Goal: Transaction & Acquisition: Purchase product/service

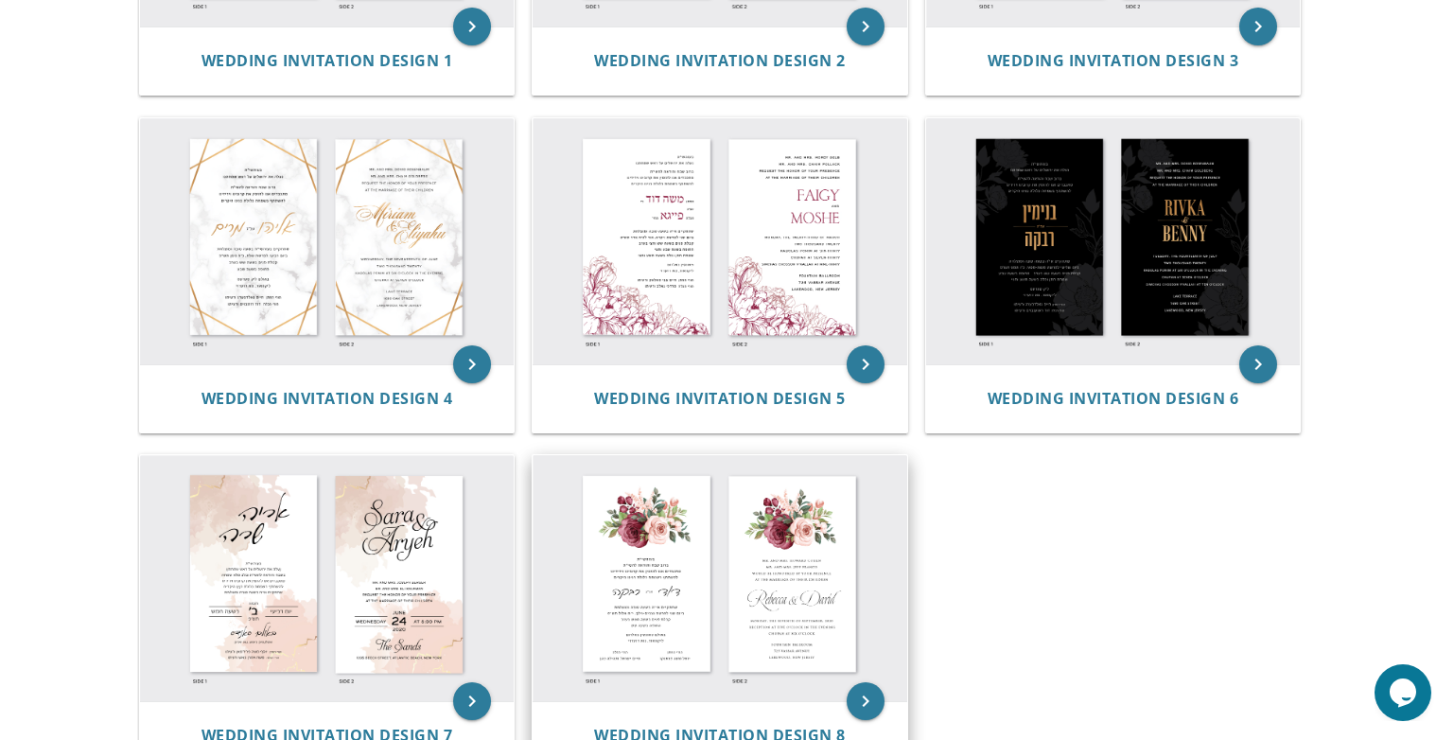
scroll to position [637, 0]
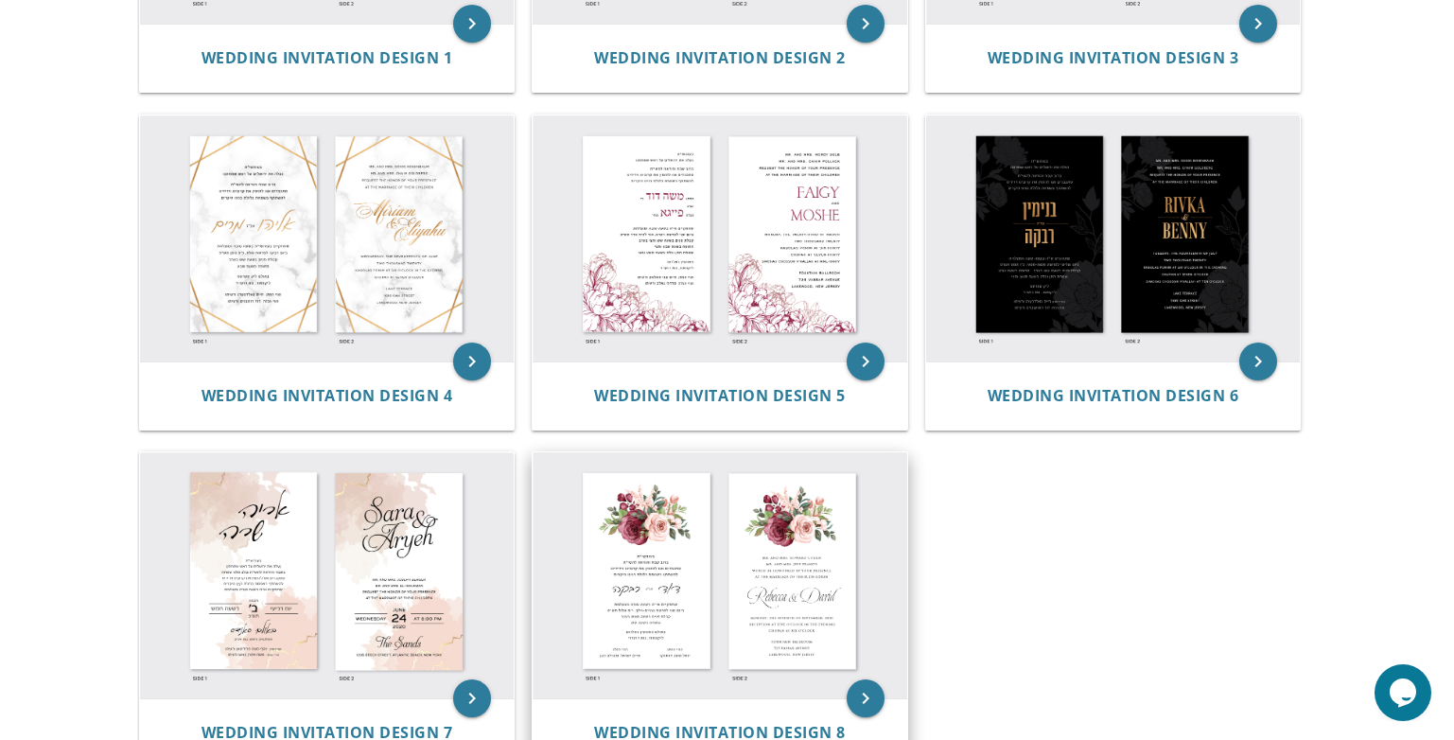
click at [780, 478] on img at bounding box center [720, 575] width 375 height 246
